Goal: Obtain resource: Download file/media

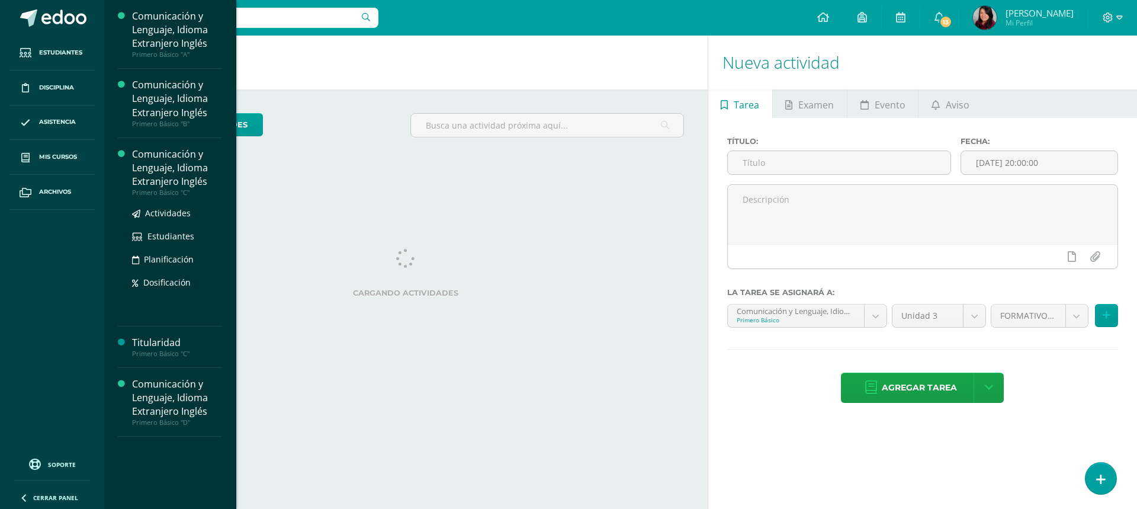
click at [139, 166] on div "Comunicación y Lenguaje, Idioma Extranjero Inglés" at bounding box center [177, 167] width 90 height 41
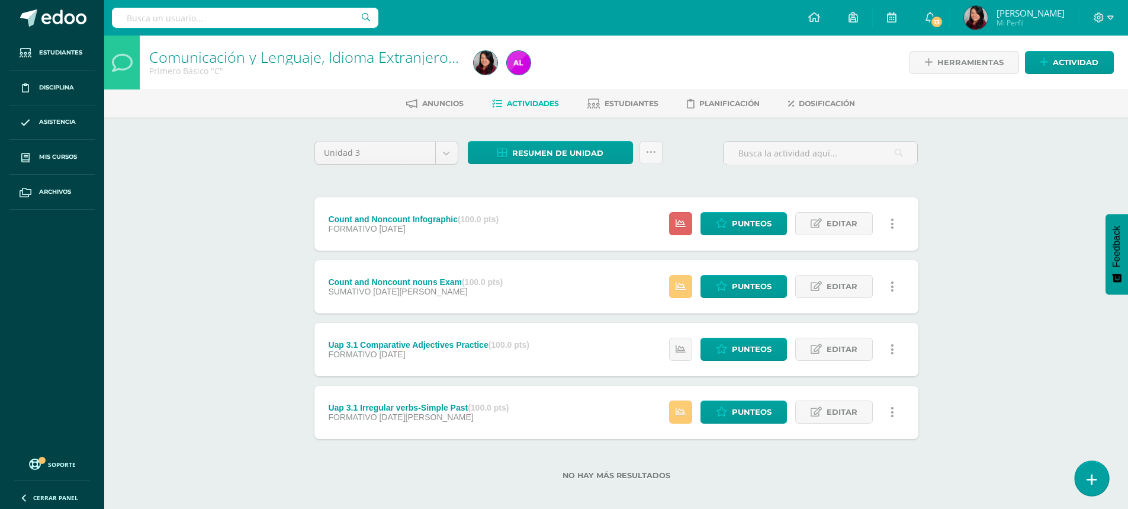
click at [1091, 476] on icon at bounding box center [1092, 480] width 11 height 14
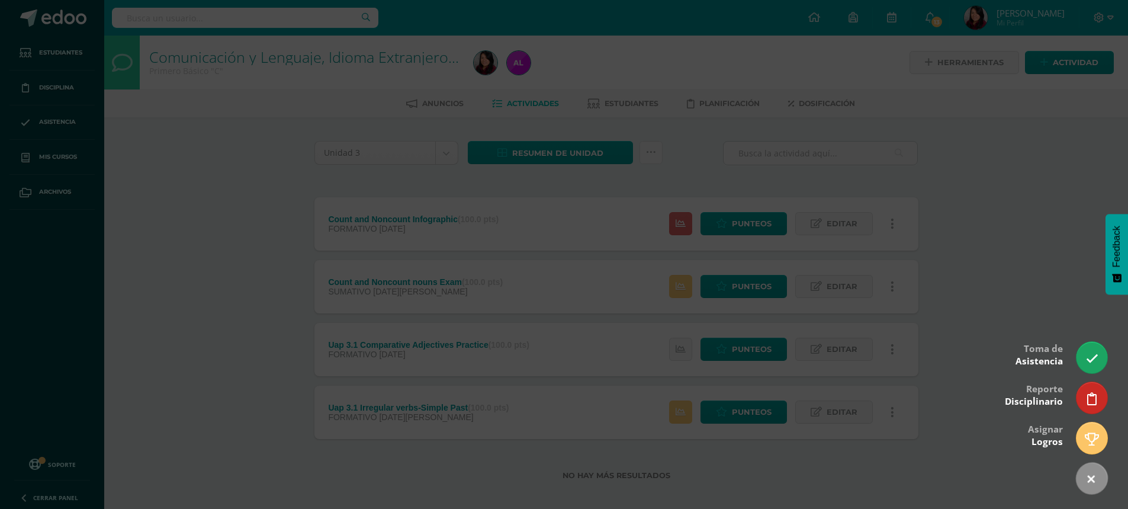
click at [977, 191] on div at bounding box center [564, 254] width 1128 height 509
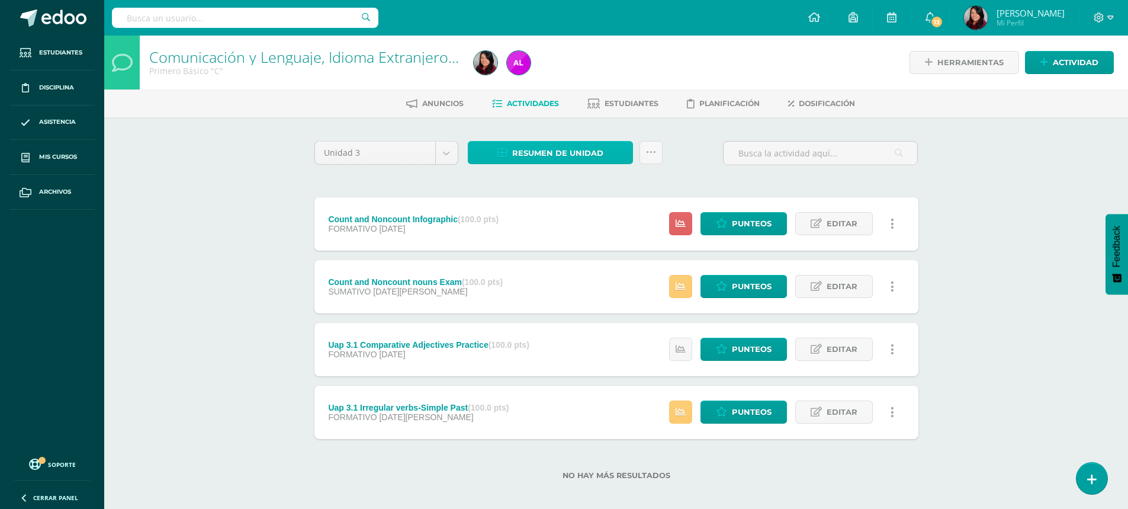
click at [598, 152] on span "Resumen de unidad" at bounding box center [557, 153] width 91 height 22
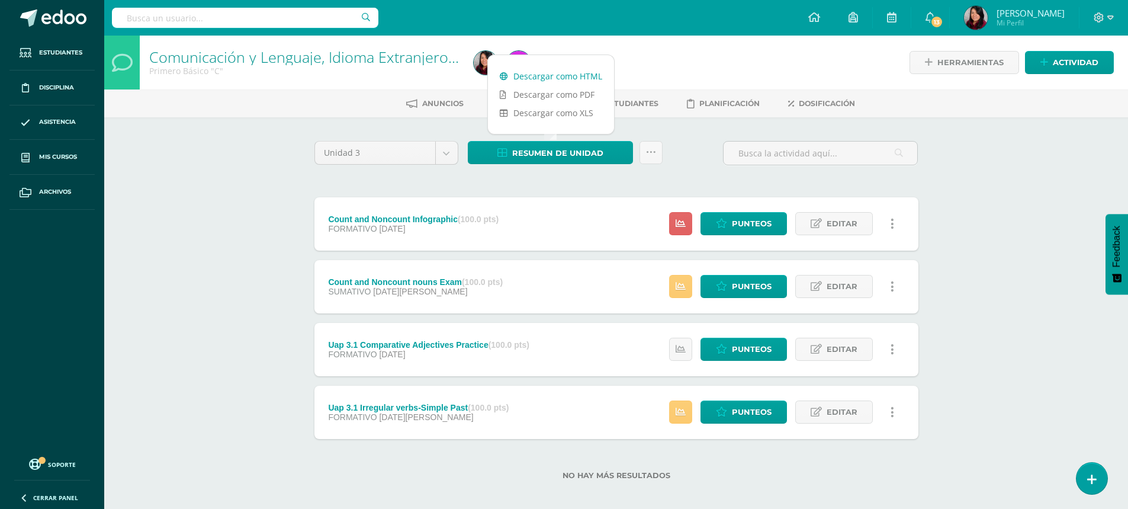
click at [564, 73] on link "Descargar como HTML" at bounding box center [551, 76] width 126 height 18
click at [585, 75] on link "Descargar como HTML" at bounding box center [551, 76] width 126 height 18
